Goal: Task Accomplishment & Management: Manage account settings

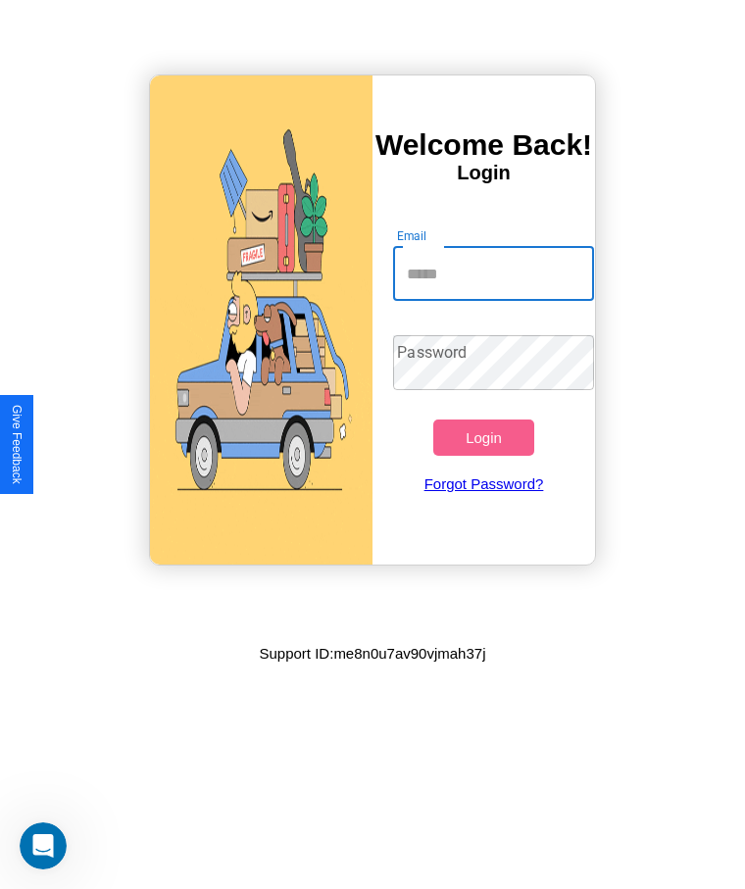
click at [493, 273] on input "Email" at bounding box center [493, 273] width 200 height 55
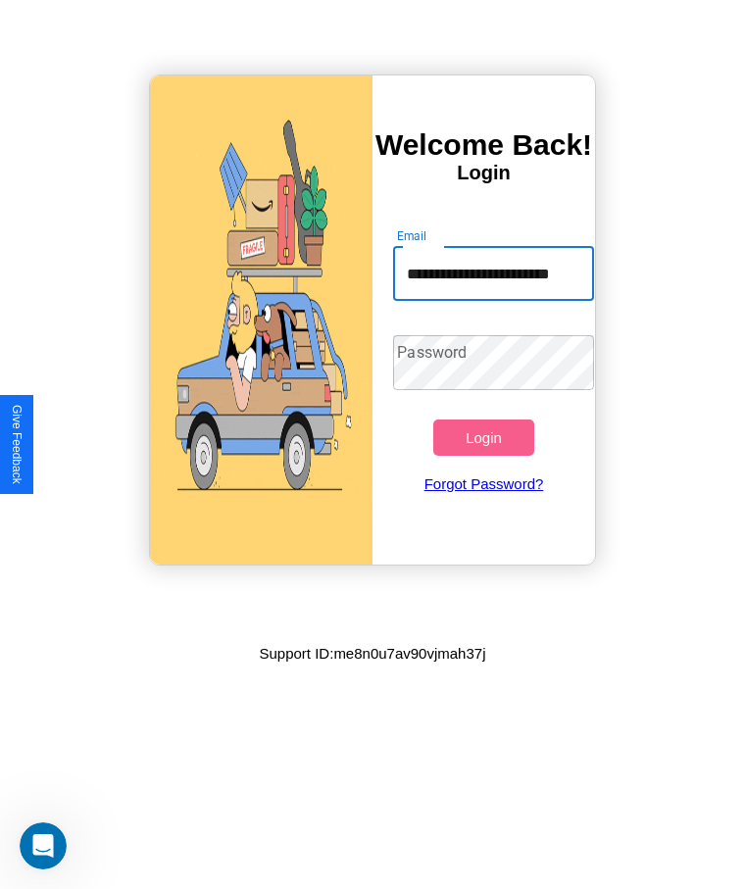
scroll to position [0, 32]
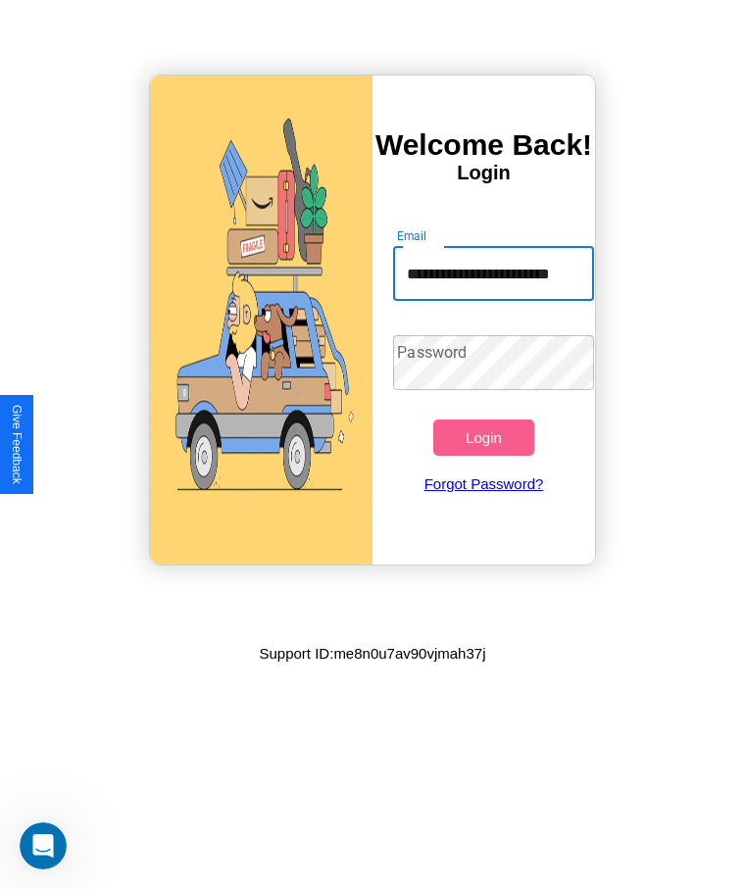
type input "**********"
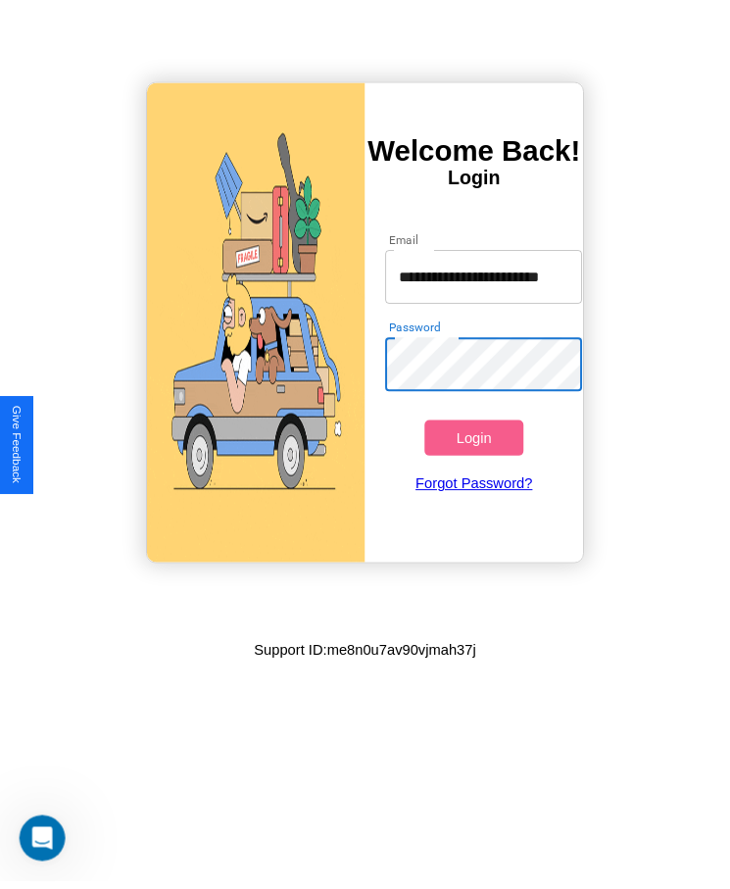
scroll to position [0, 0]
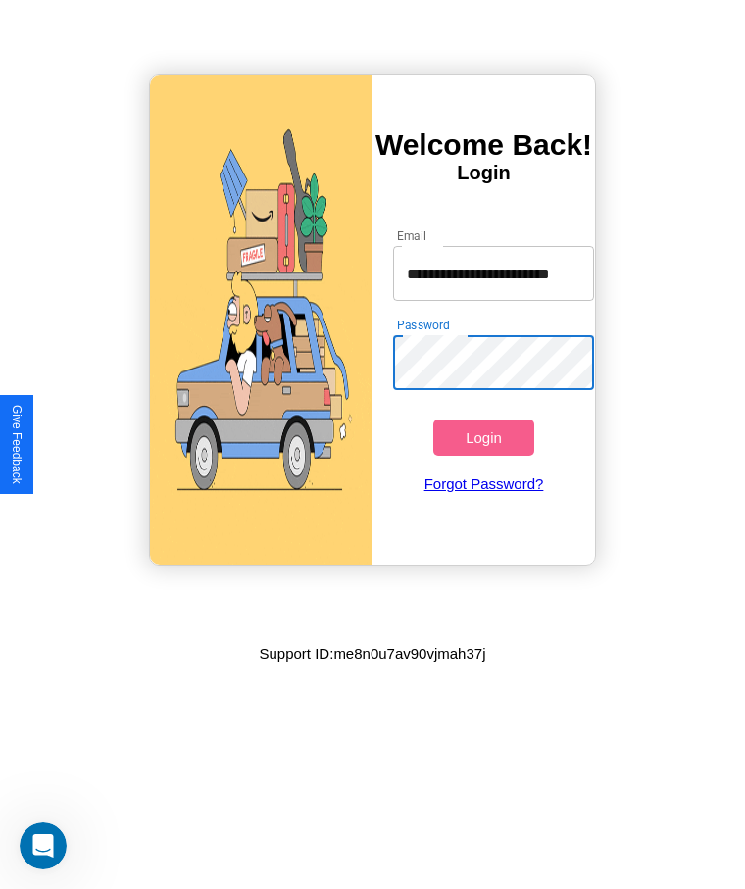
click at [483, 437] on button "Login" at bounding box center [483, 437] width 100 height 36
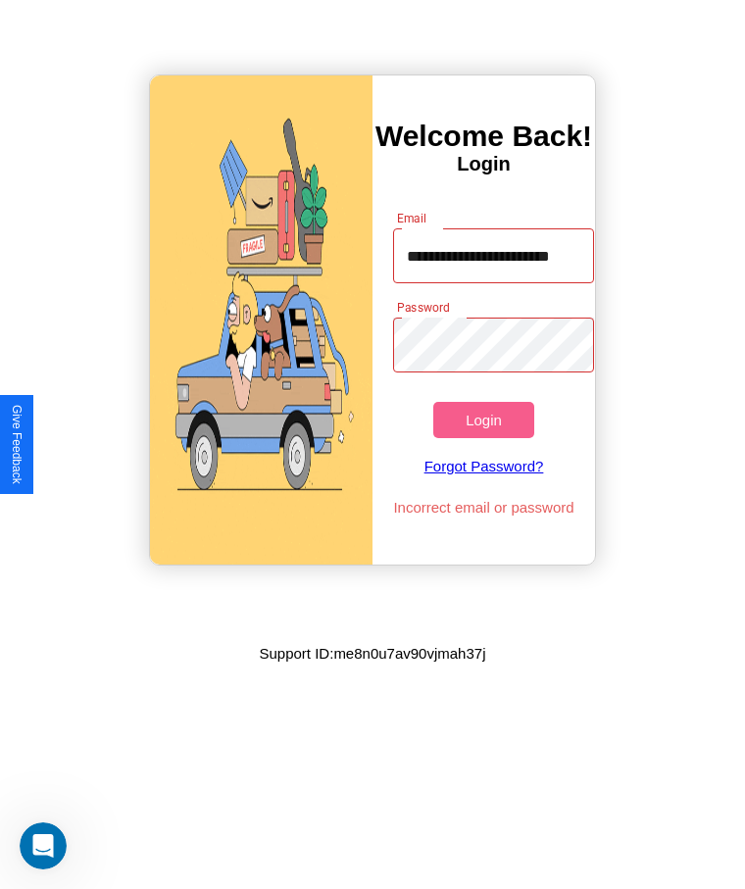
click at [483, 419] on button "Login" at bounding box center [483, 420] width 100 height 36
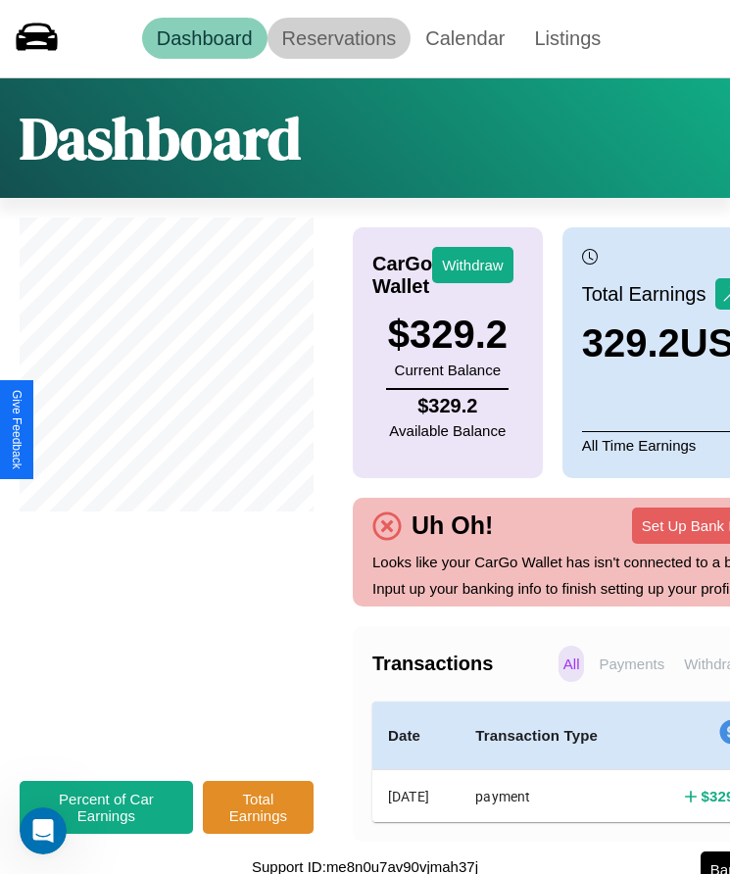
click at [338, 38] on link "Reservations" at bounding box center [340, 38] width 144 height 41
